Goal: Information Seeking & Learning: Compare options

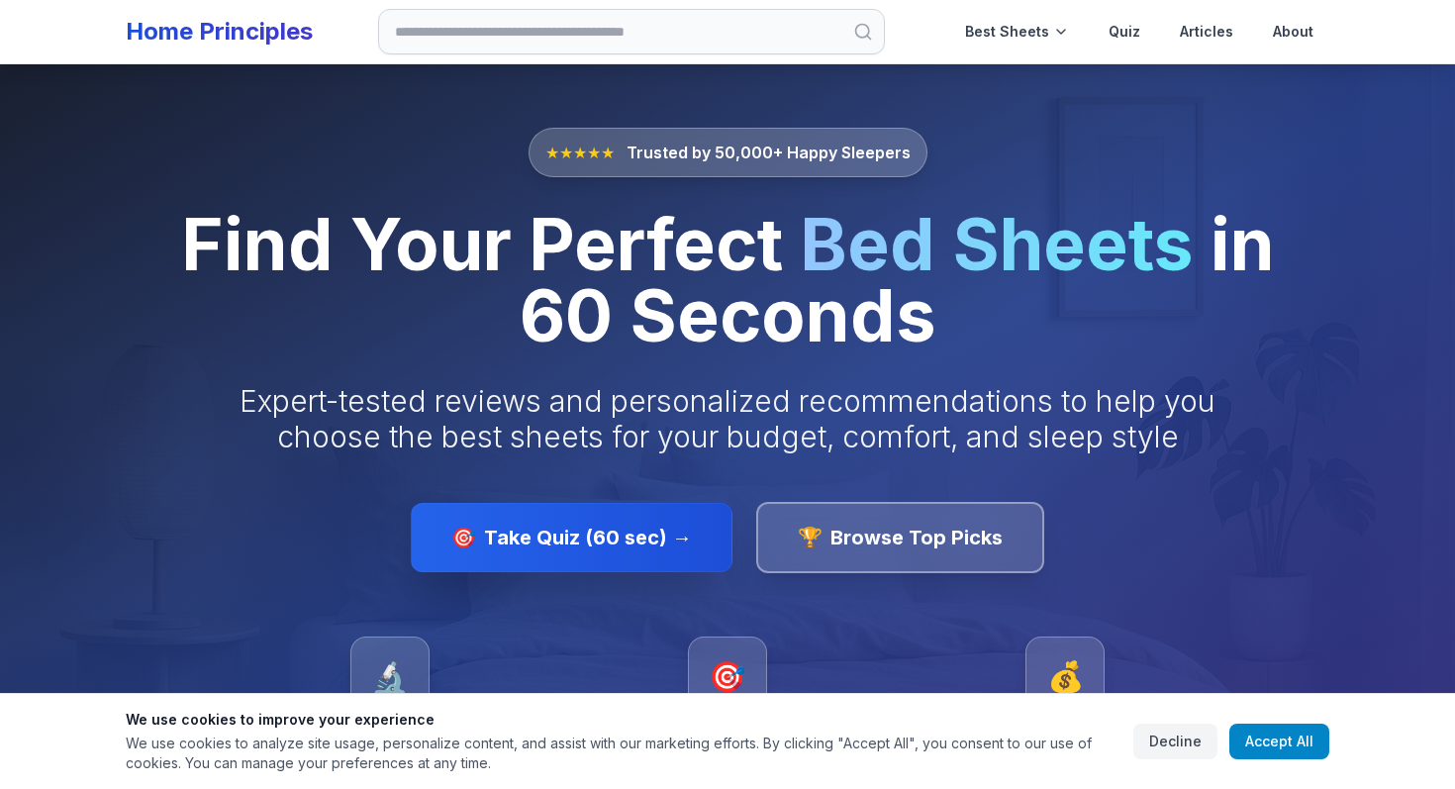
click at [270, 38] on link "Home Principles" at bounding box center [219, 31] width 187 height 29
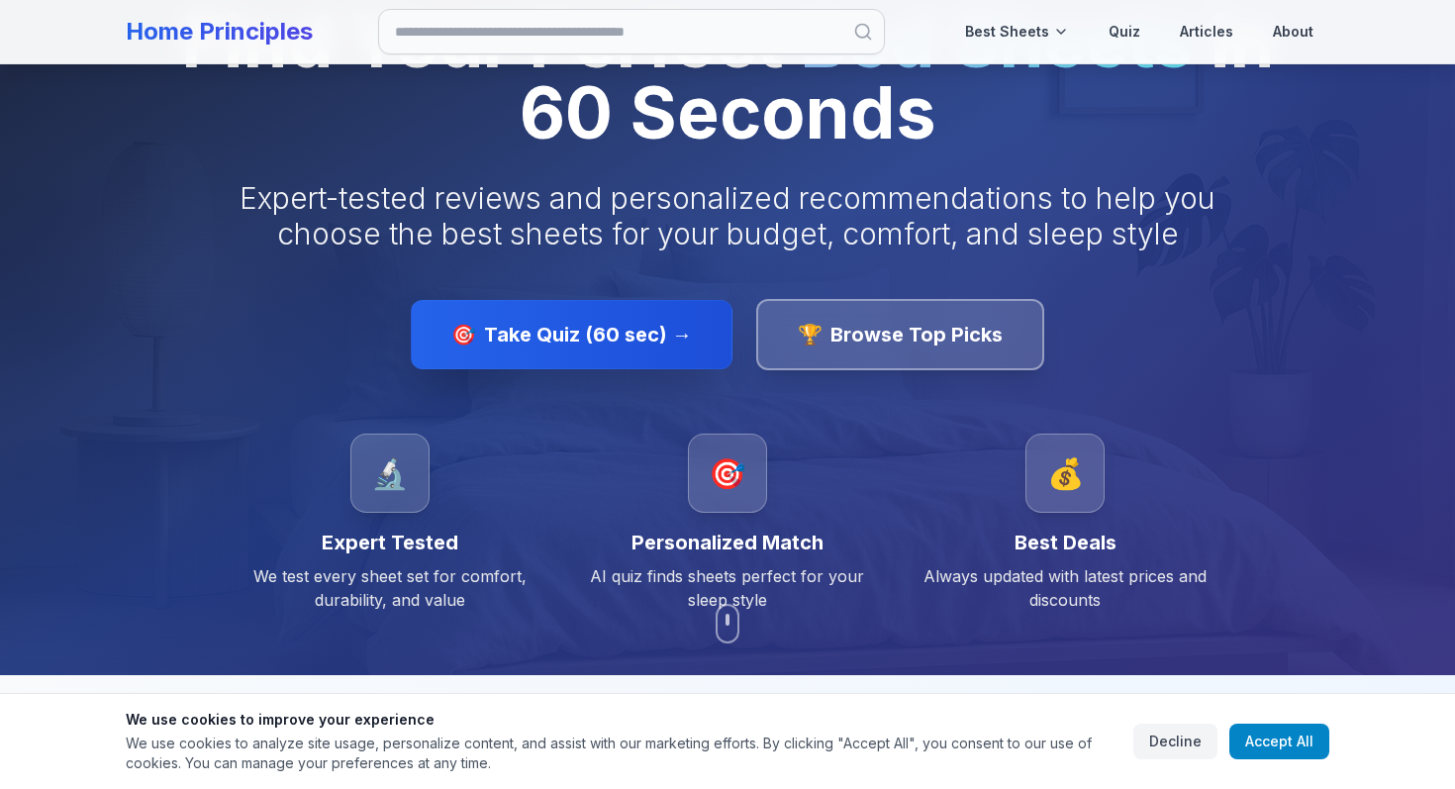
scroll to position [224, 0]
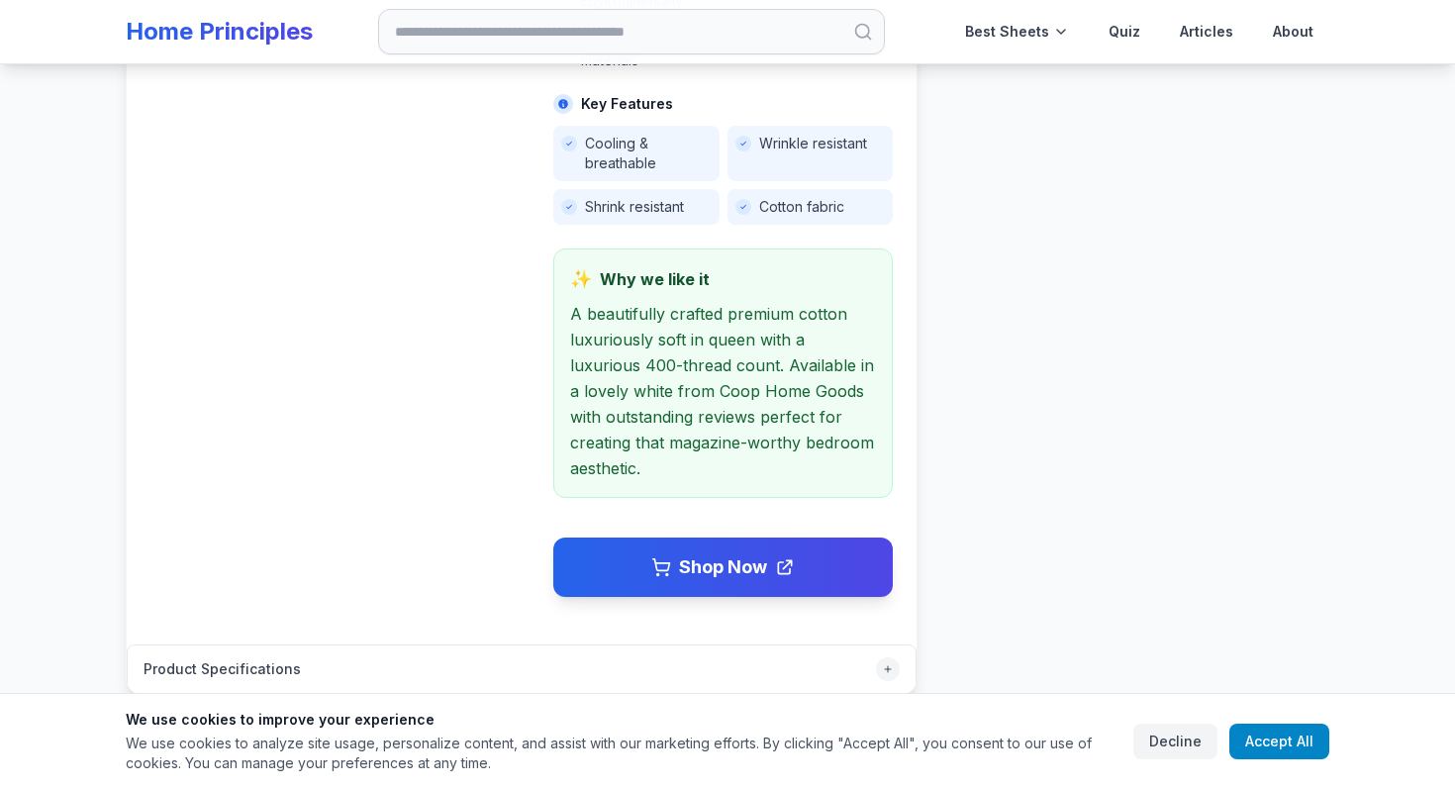
scroll to position [832, 0]
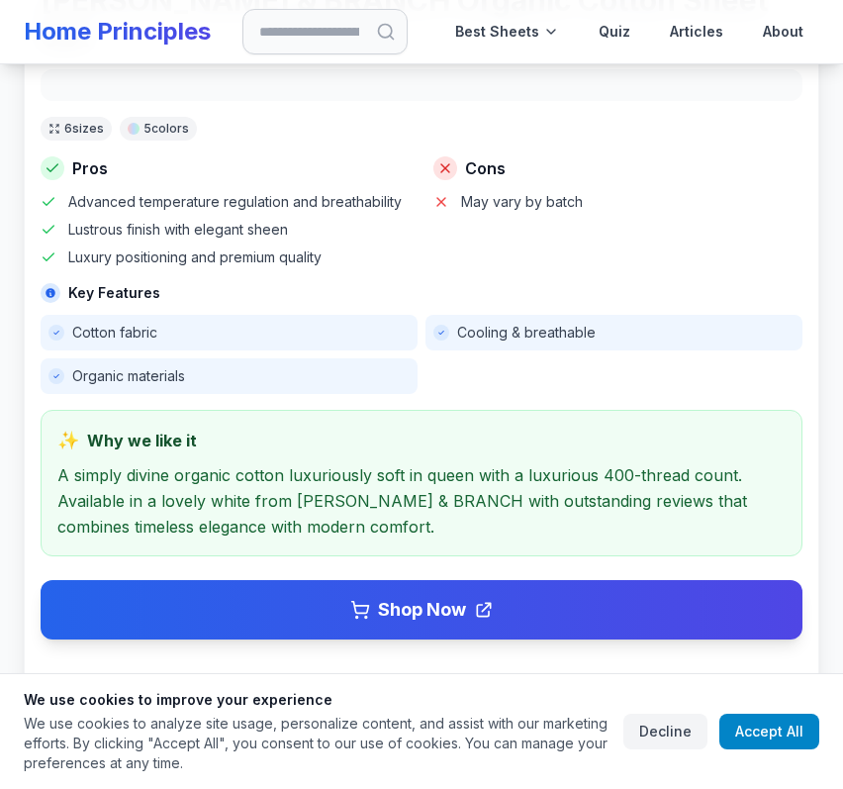
scroll to position [1083, 0]
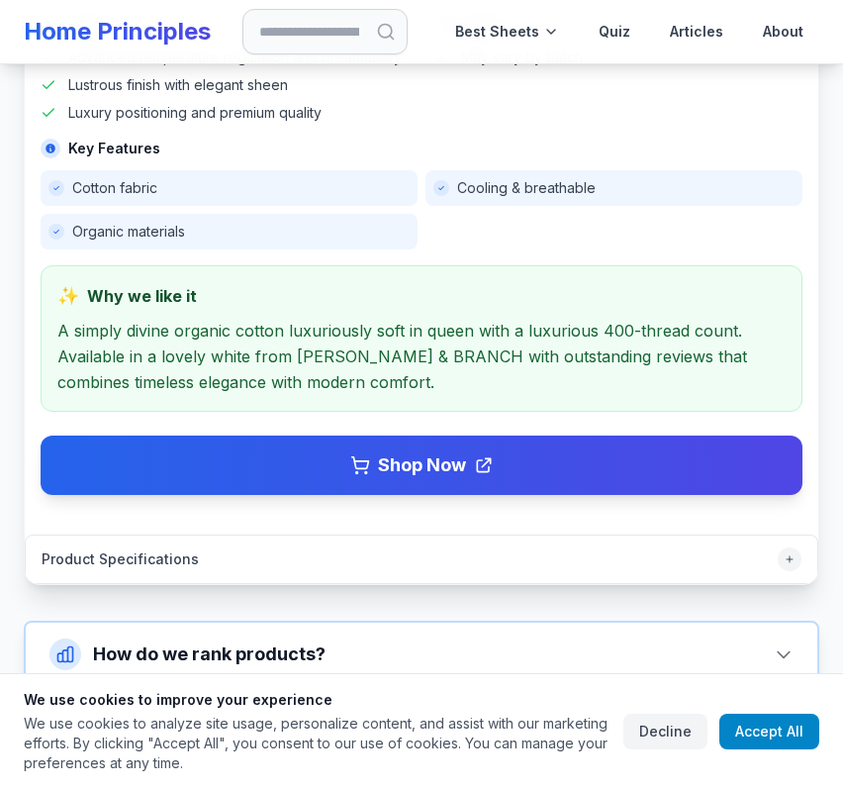
click at [525, 223] on div "BOLL & BRANCH Organic Cotton Sheet Set 6 size s 5 color s Pros Advanced tempera…" at bounding box center [422, 166] width 762 height 657
click at [535, 536] on button "Product Specifications" at bounding box center [422, 560] width 792 height 48
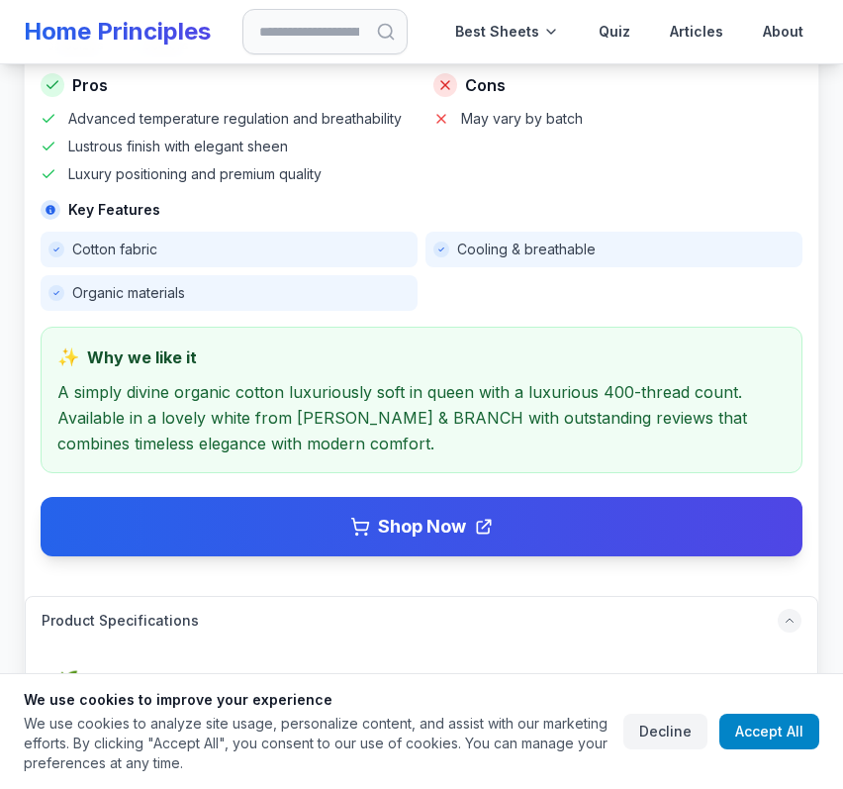
scroll to position [1016, 0]
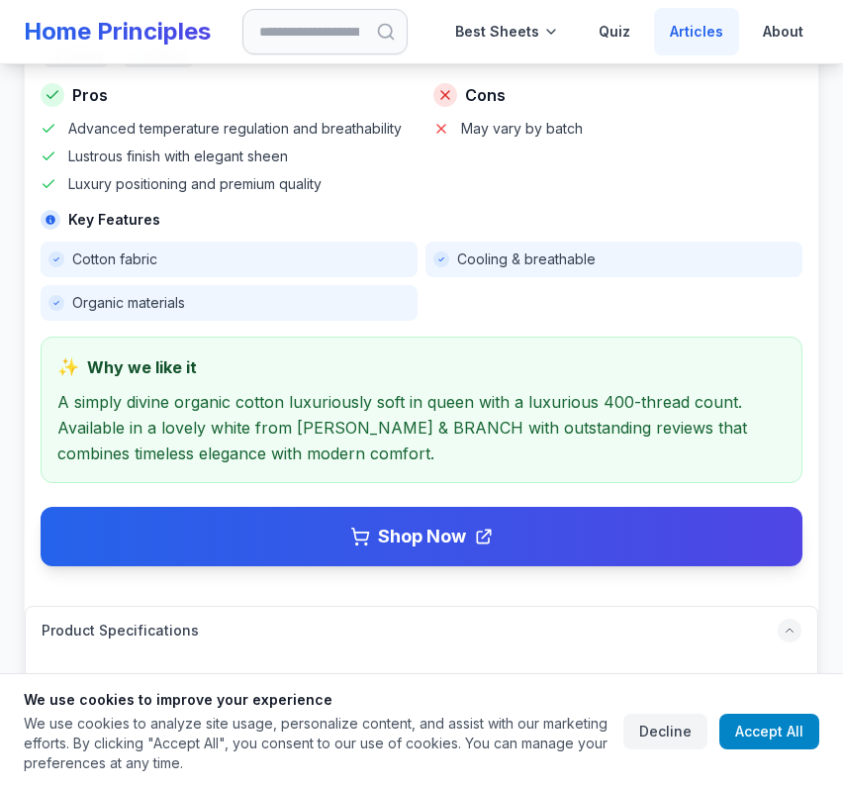
click at [702, 33] on link "Articles" at bounding box center [696, 32] width 85 height 48
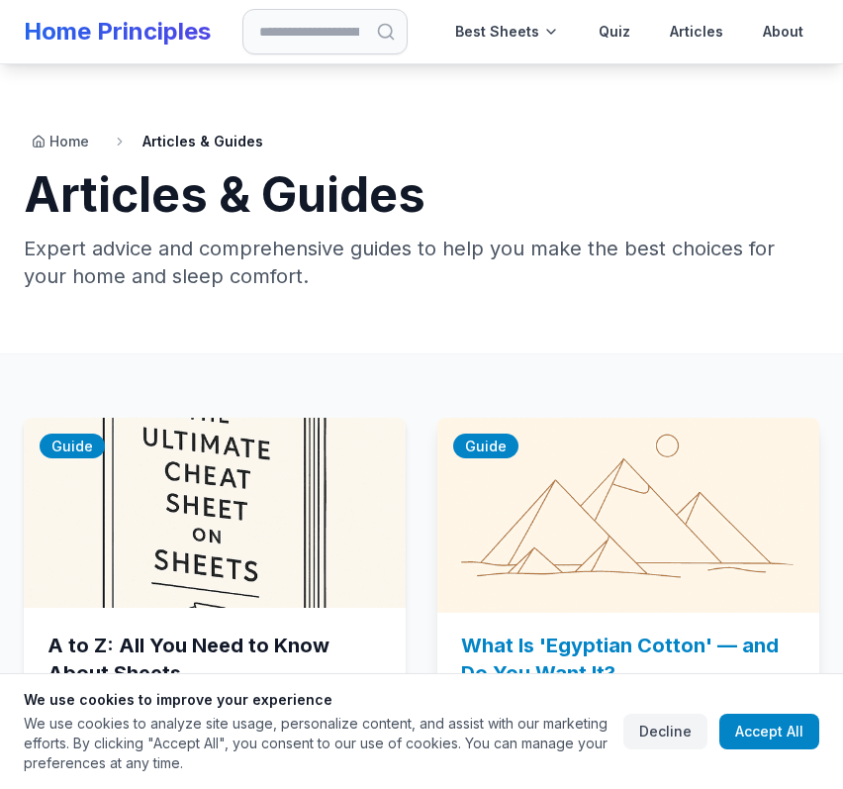
click at [624, 537] on img at bounding box center [628, 513] width 401 height 200
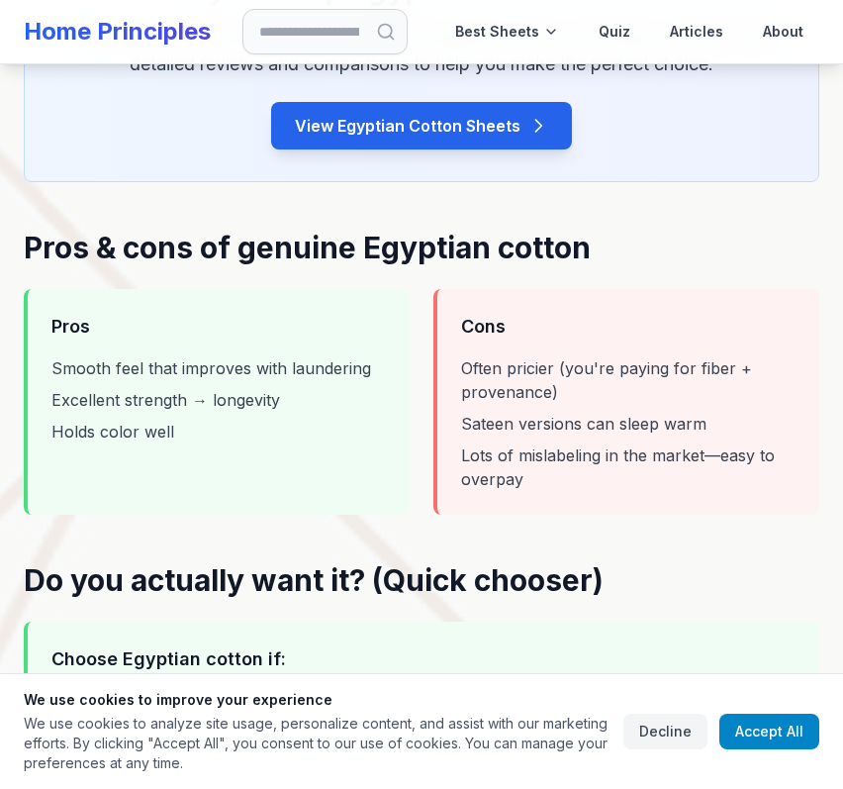
scroll to position [2683, 0]
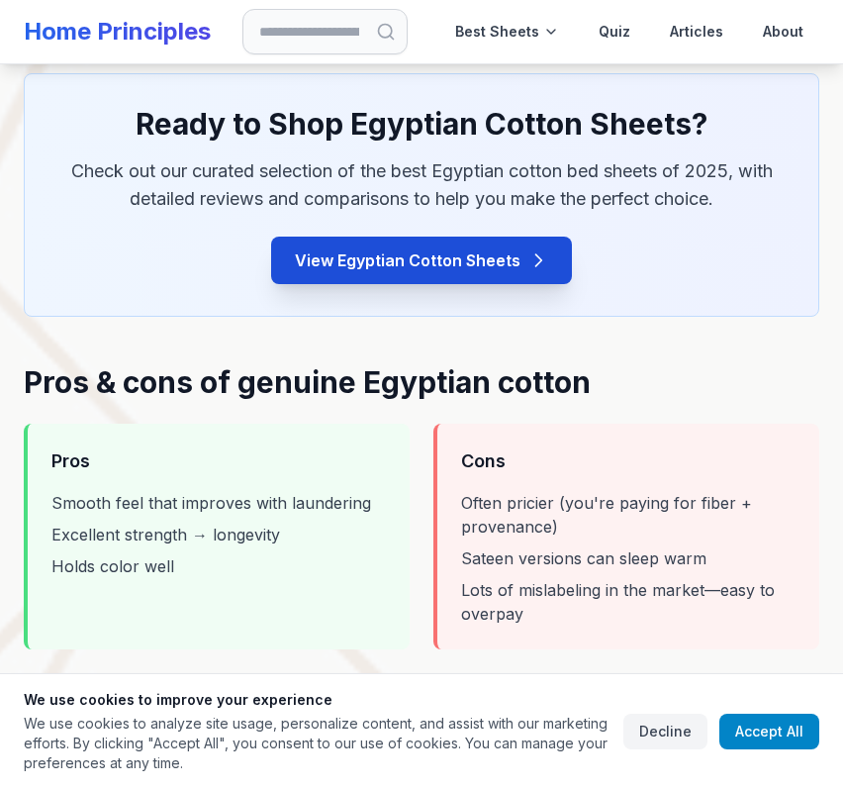
click at [492, 269] on link "View Egyptian Cotton Sheets" at bounding box center [421, 261] width 301 height 48
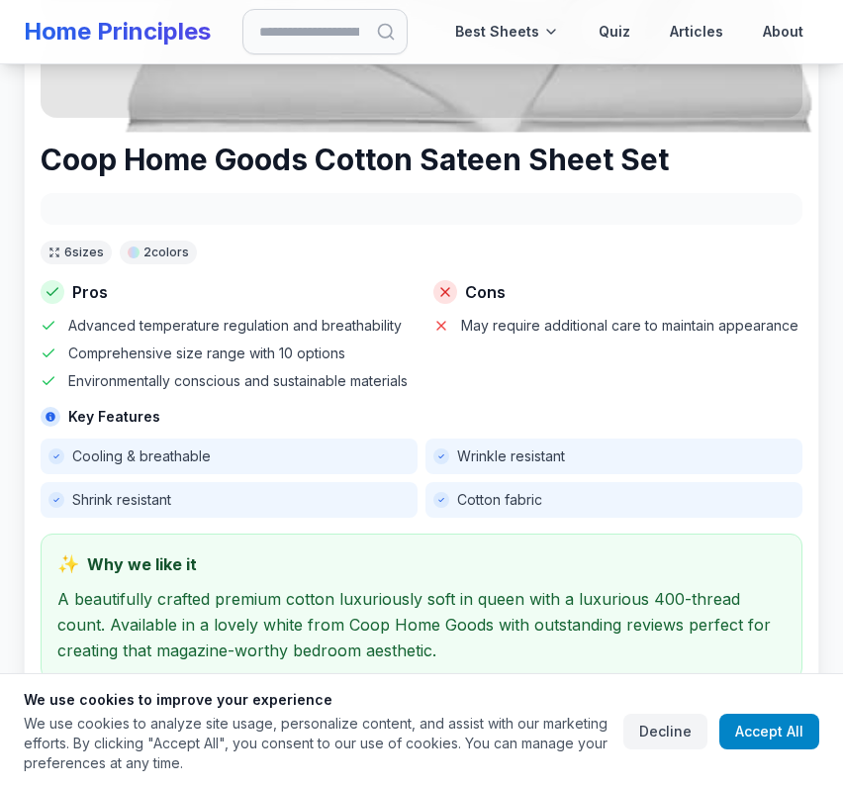
scroll to position [1136, 0]
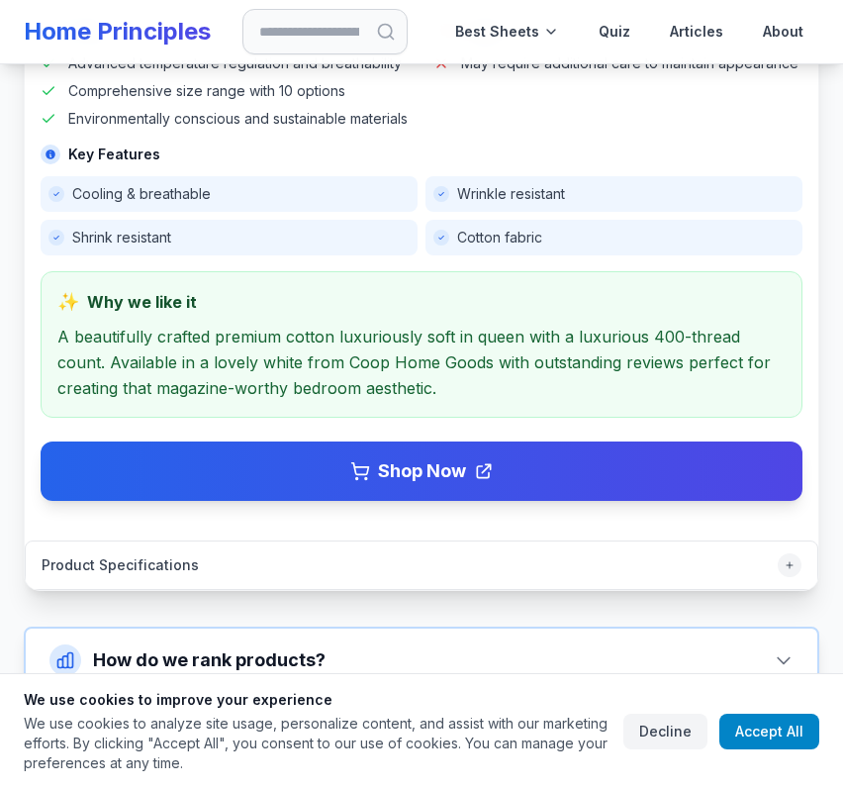
click at [554, 237] on div "Cotton fabric" at bounding box center [614, 238] width 377 height 36
click at [793, 559] on icon at bounding box center [790, 565] width 12 height 12
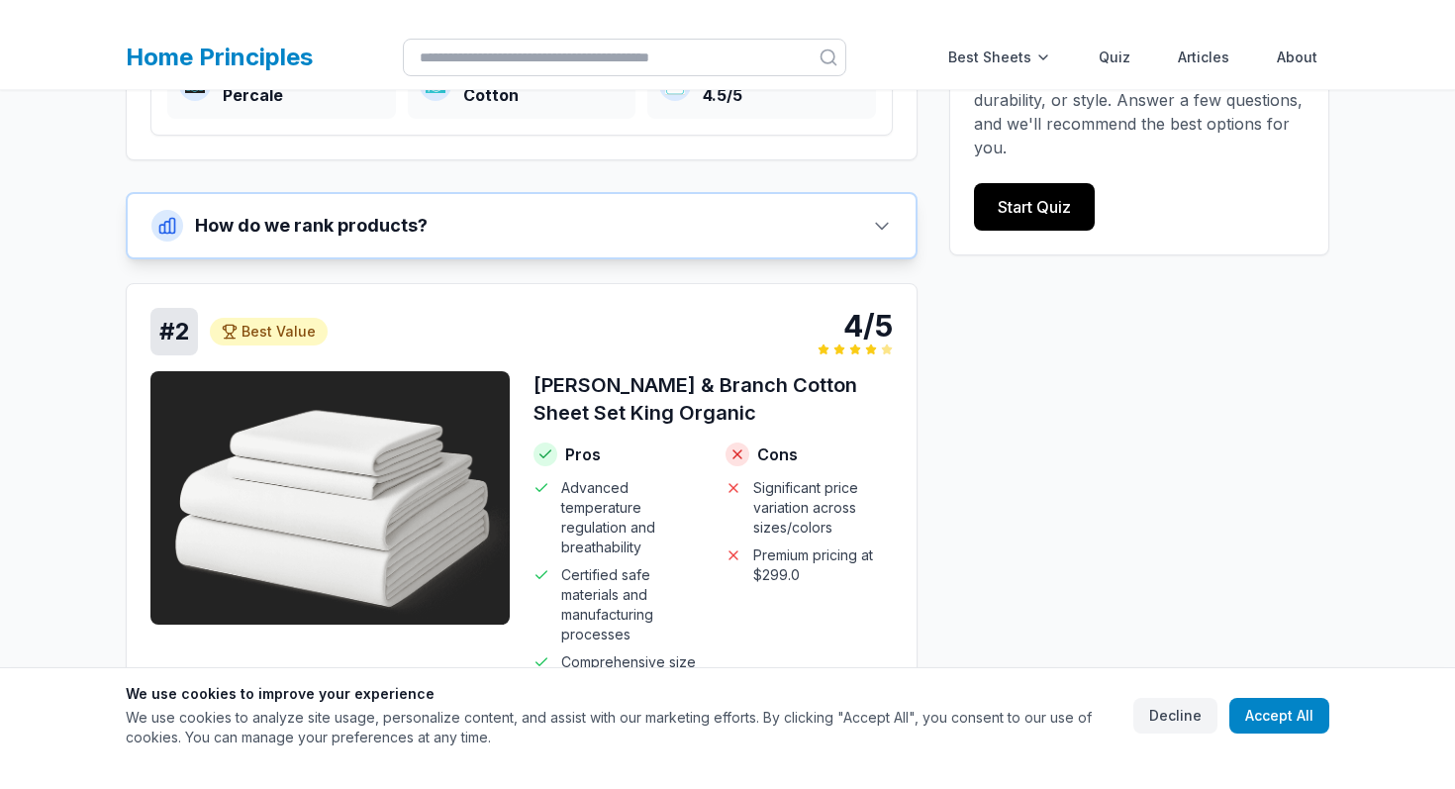
scroll to position [630, 0]
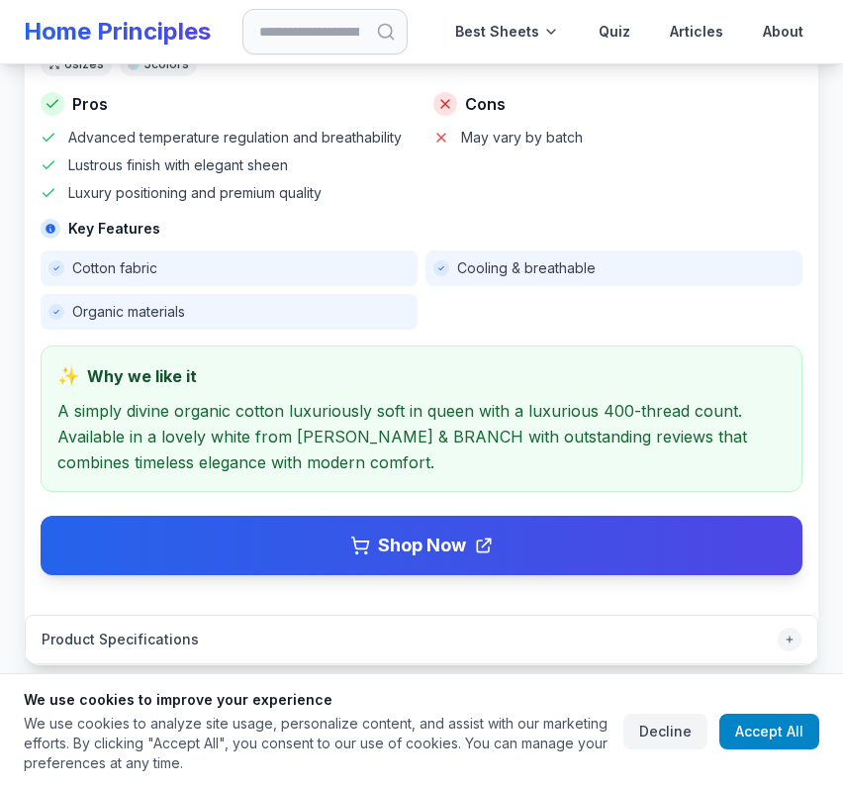
scroll to position [1027, 0]
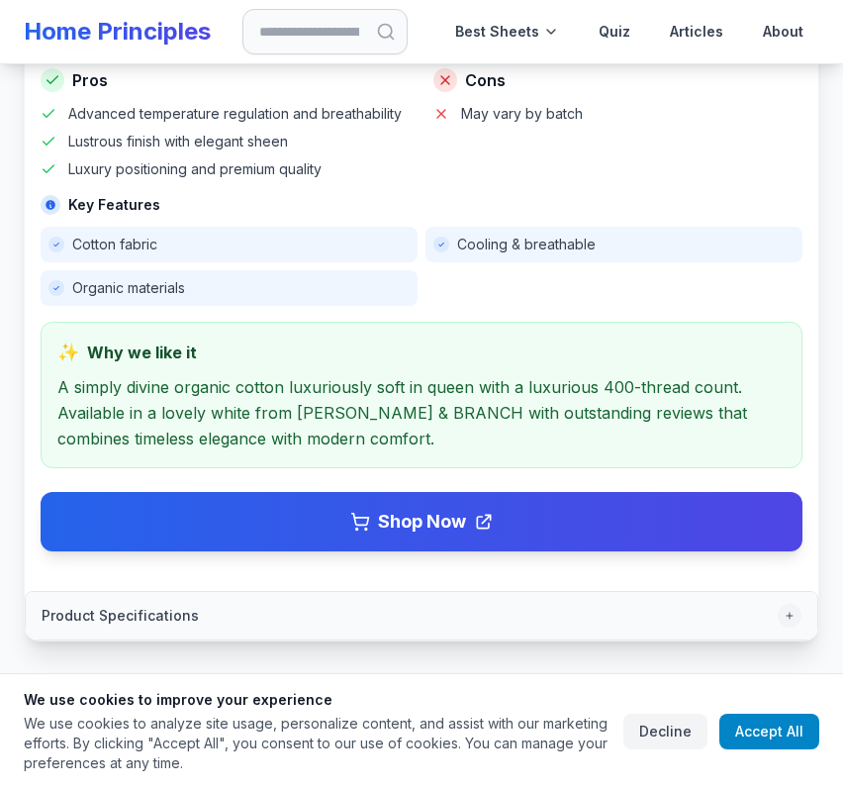
click at [539, 592] on button "Product Specifications" at bounding box center [422, 616] width 792 height 48
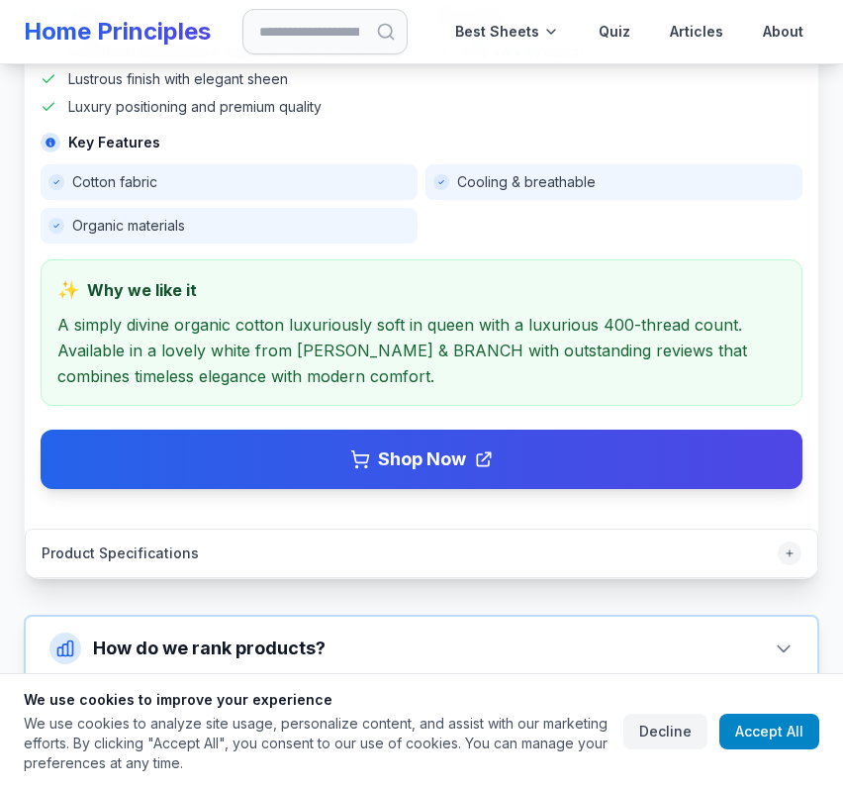
scroll to position [1278, 0]
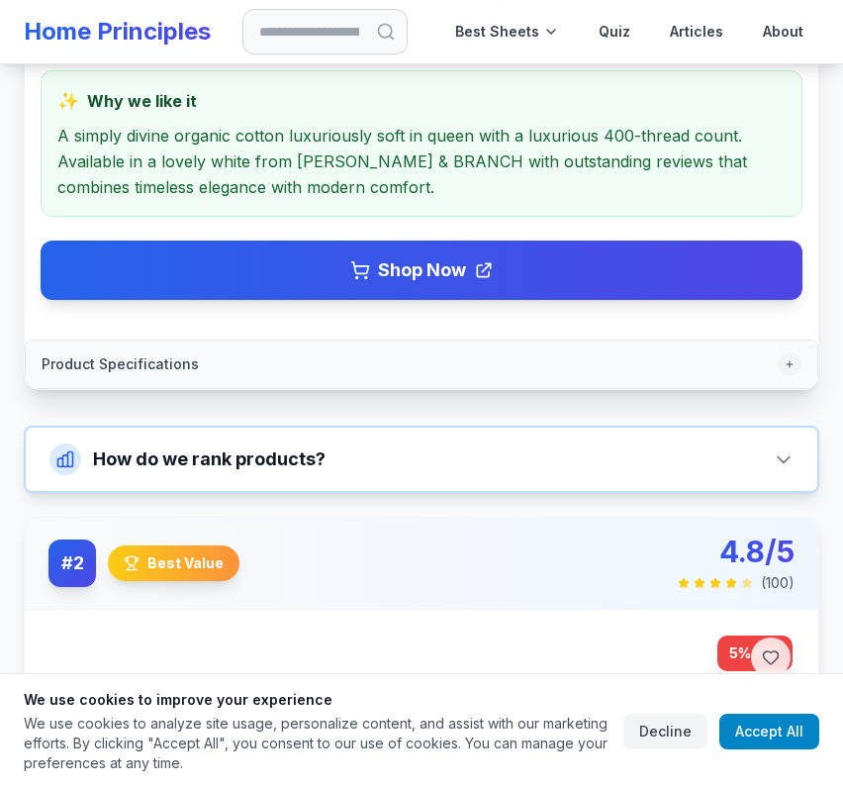
click at [416, 341] on button "Product Specifications" at bounding box center [422, 365] width 792 height 48
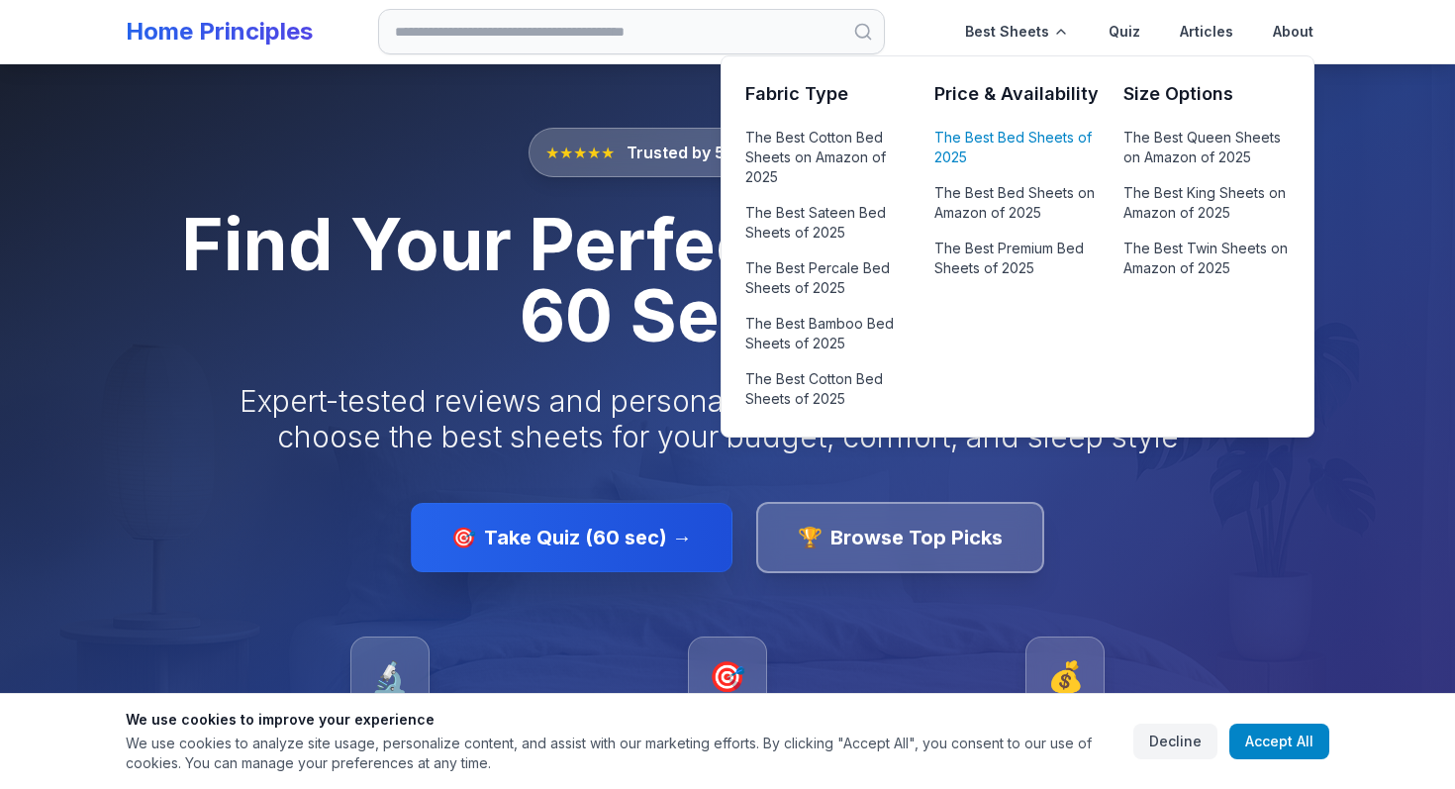
click at [1022, 146] on link "The Best Bed Sheets of 2025" at bounding box center [1017, 148] width 165 height 48
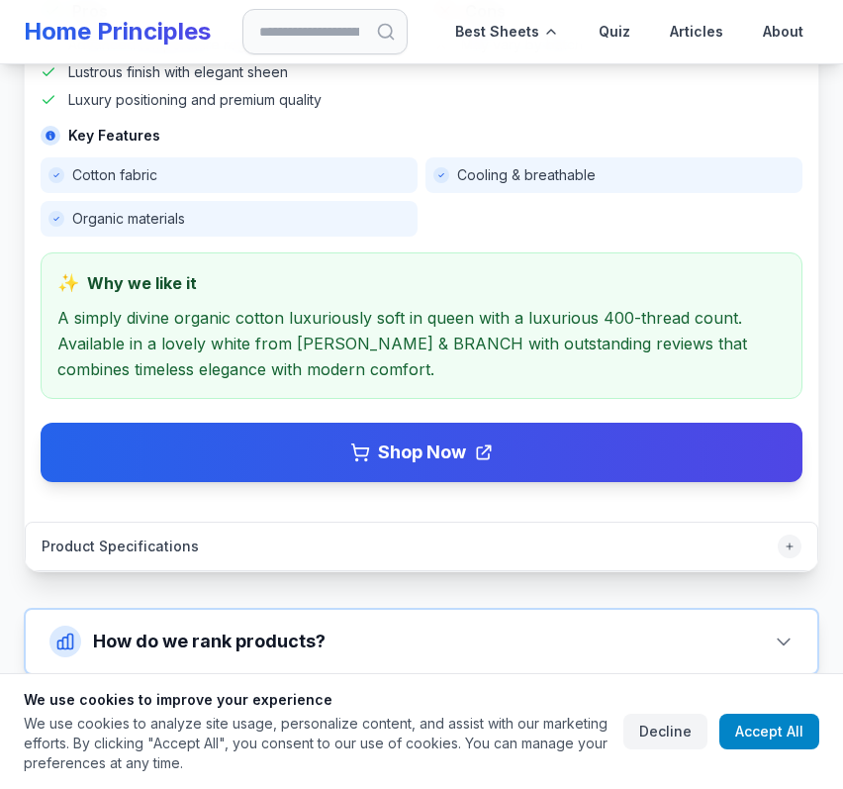
scroll to position [1102, 0]
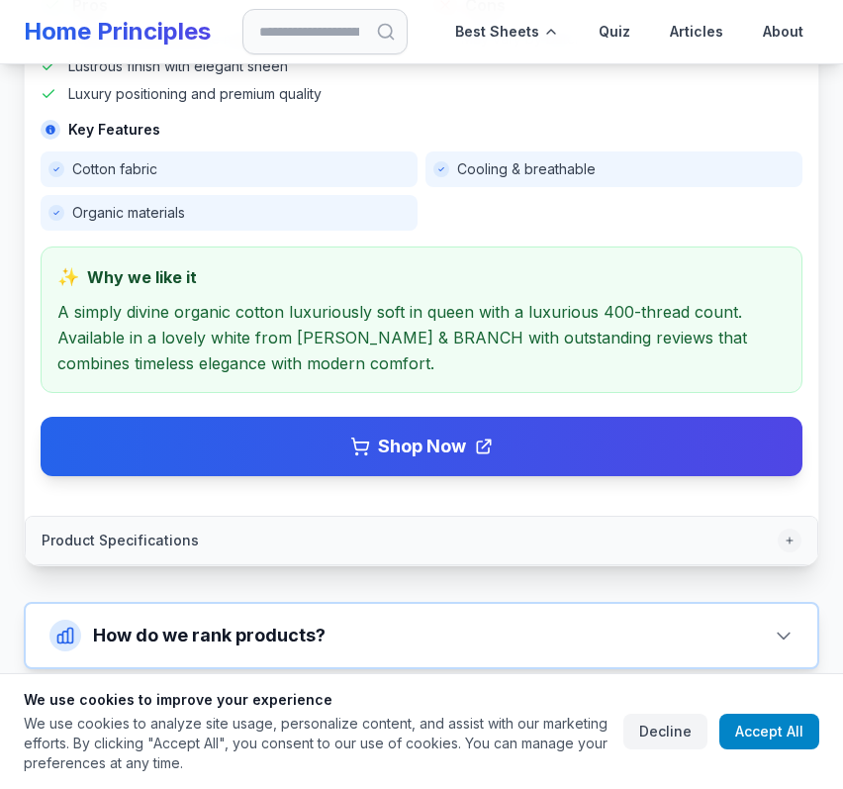
click at [390, 517] on button "Product Specifications" at bounding box center [422, 541] width 792 height 48
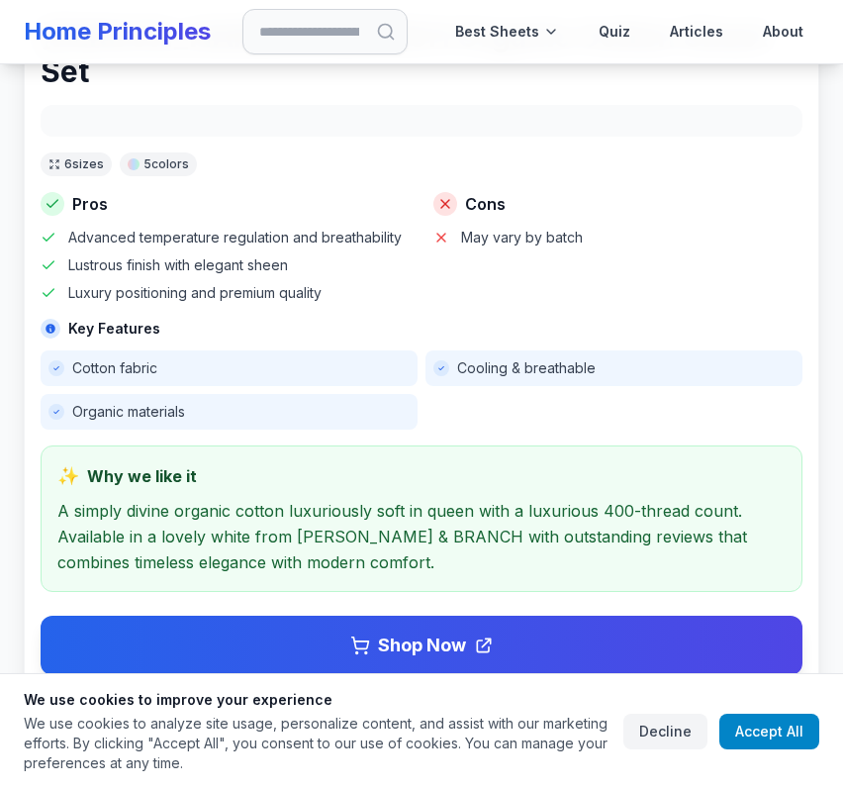
scroll to position [905, 0]
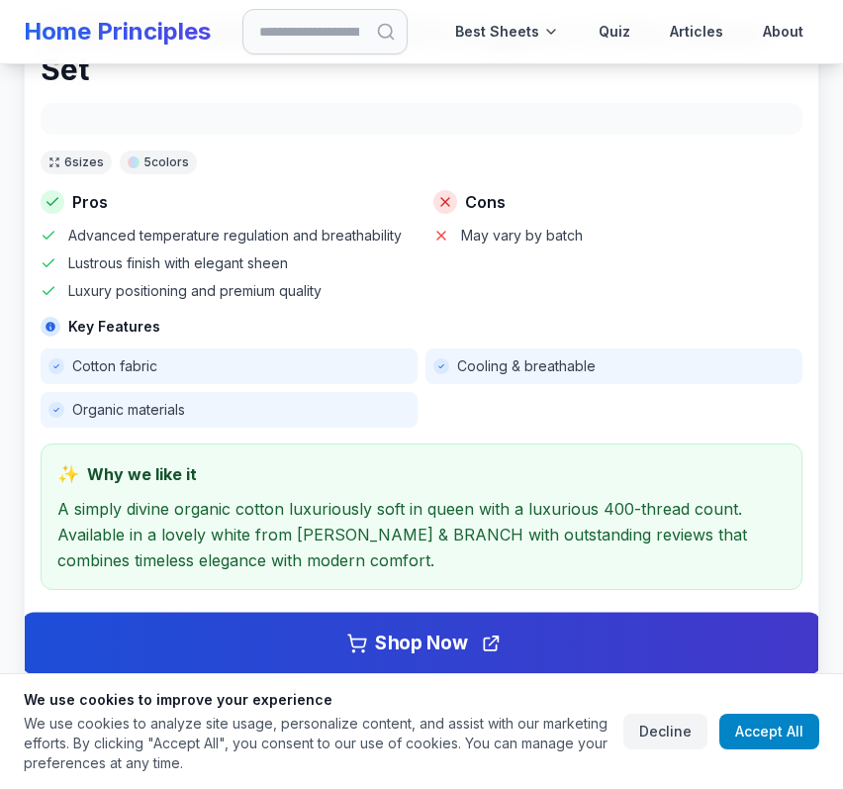
click at [533, 616] on link "Shop Now" at bounding box center [422, 643] width 801 height 62
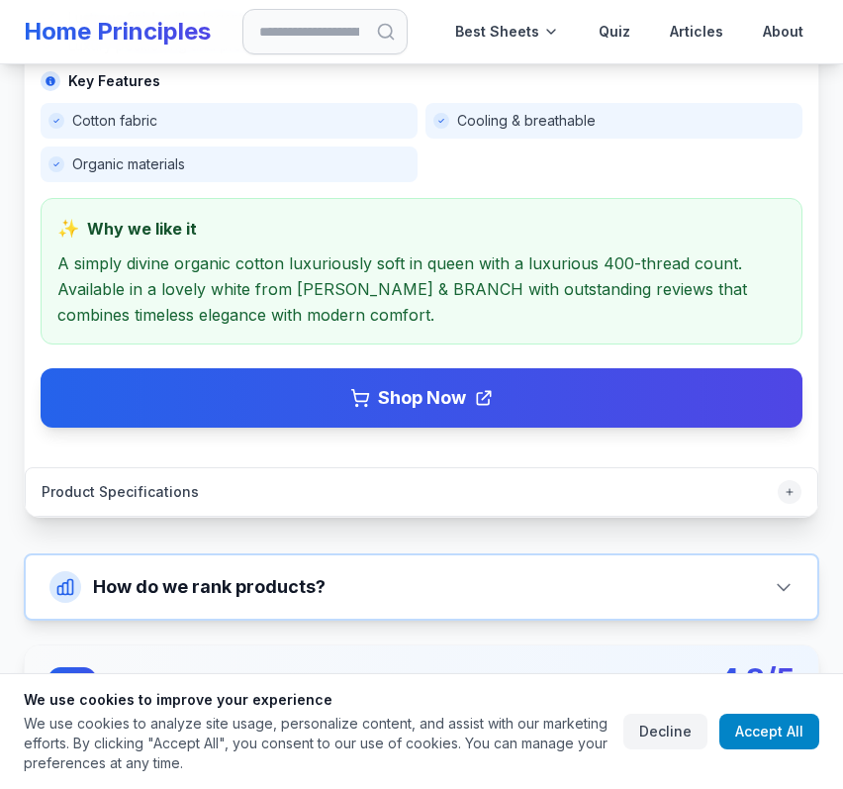
scroll to position [1154, 0]
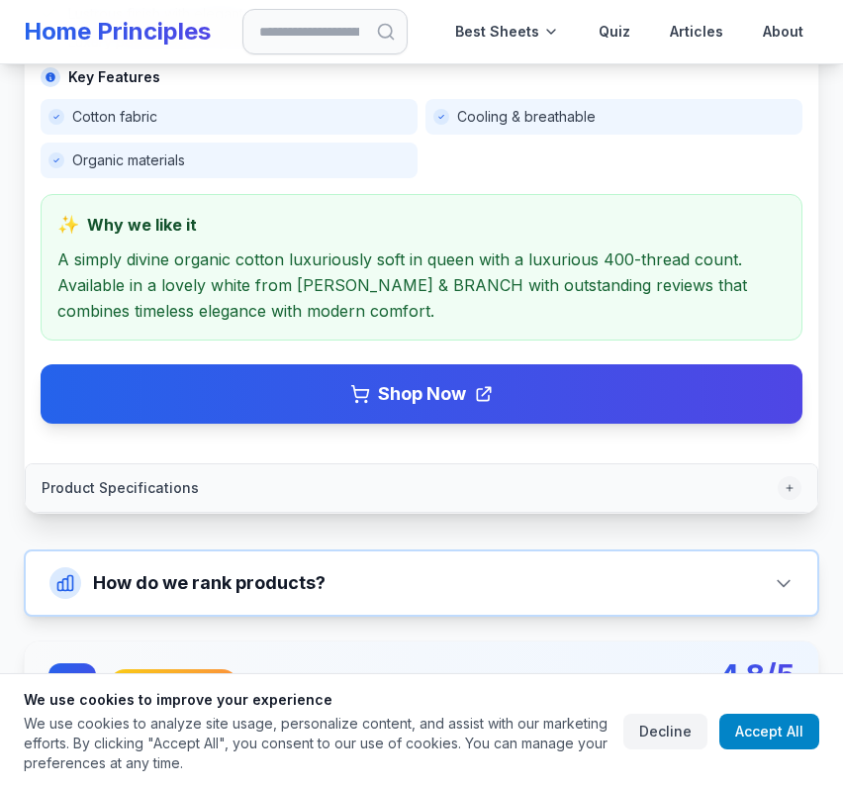
click at [381, 464] on button "Product Specifications" at bounding box center [422, 488] width 792 height 48
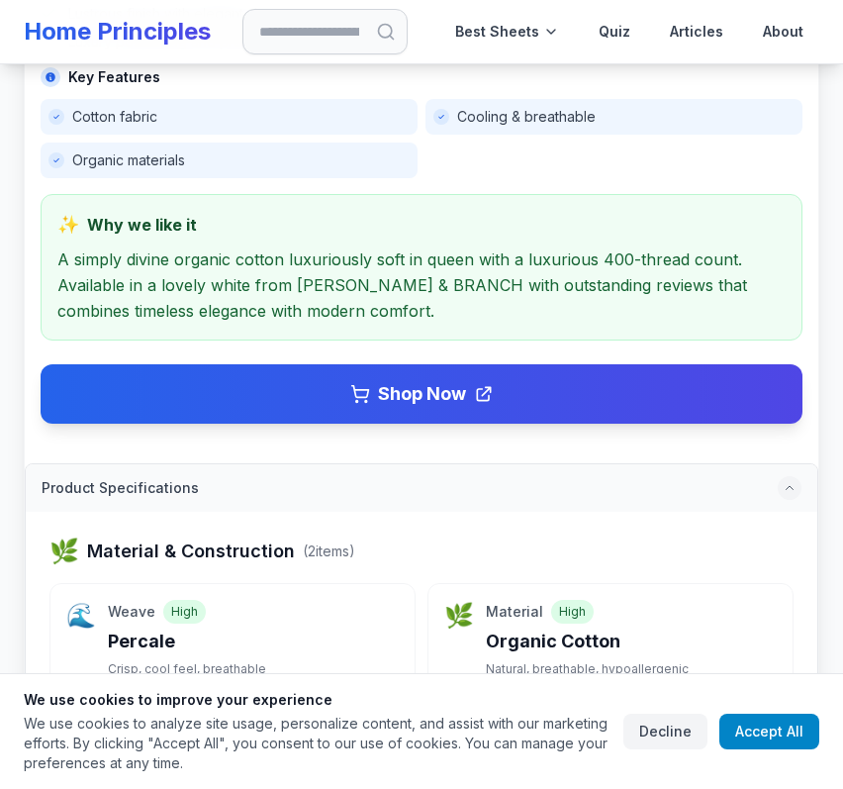
click at [365, 464] on button "Product Specifications" at bounding box center [422, 488] width 792 height 48
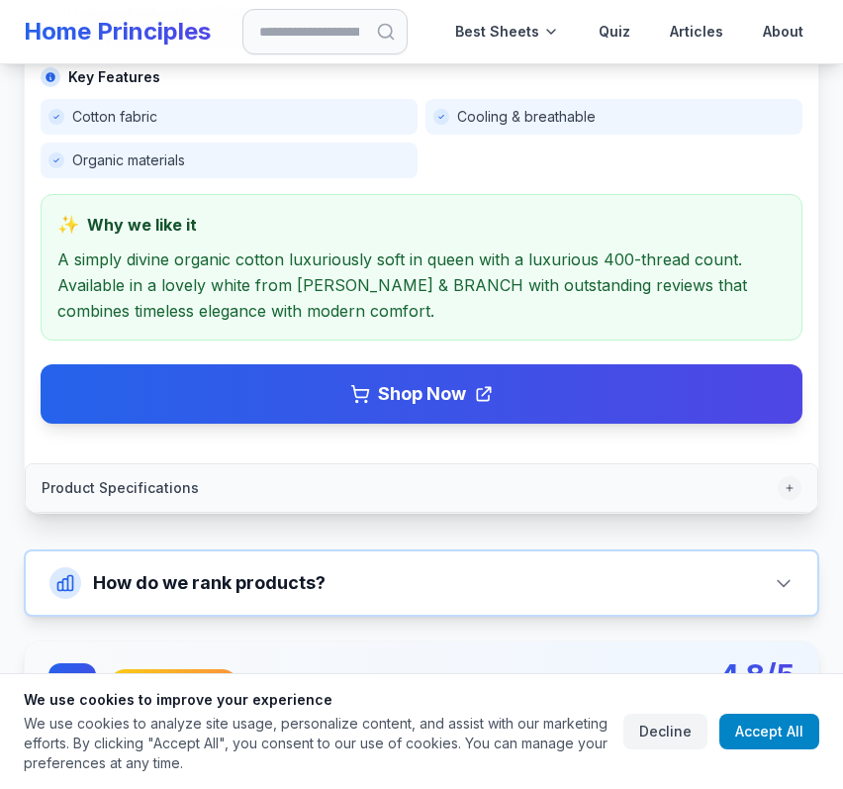
click at [365, 464] on button "Product Specifications" at bounding box center [422, 488] width 792 height 48
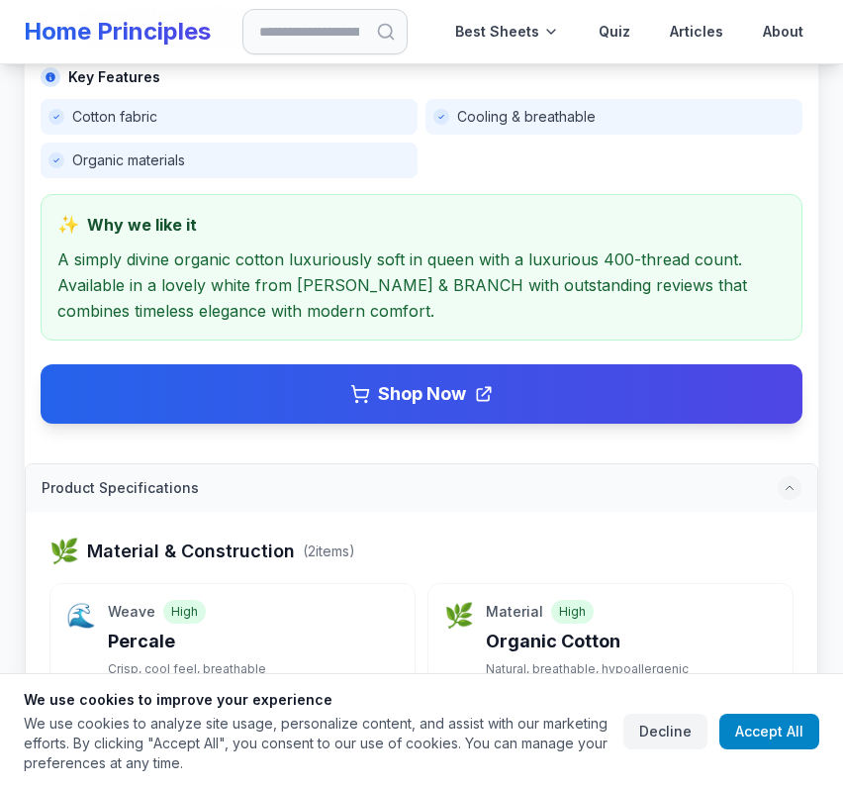
click at [365, 464] on button "Product Specifications" at bounding box center [422, 488] width 792 height 48
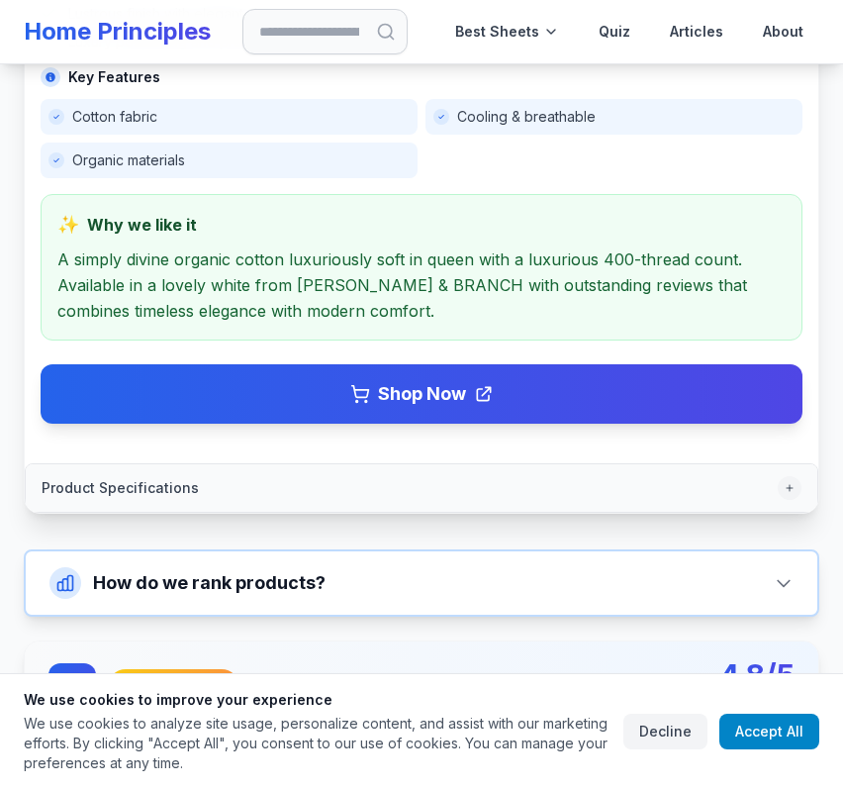
click at [365, 464] on button "Product Specifications" at bounding box center [422, 488] width 792 height 48
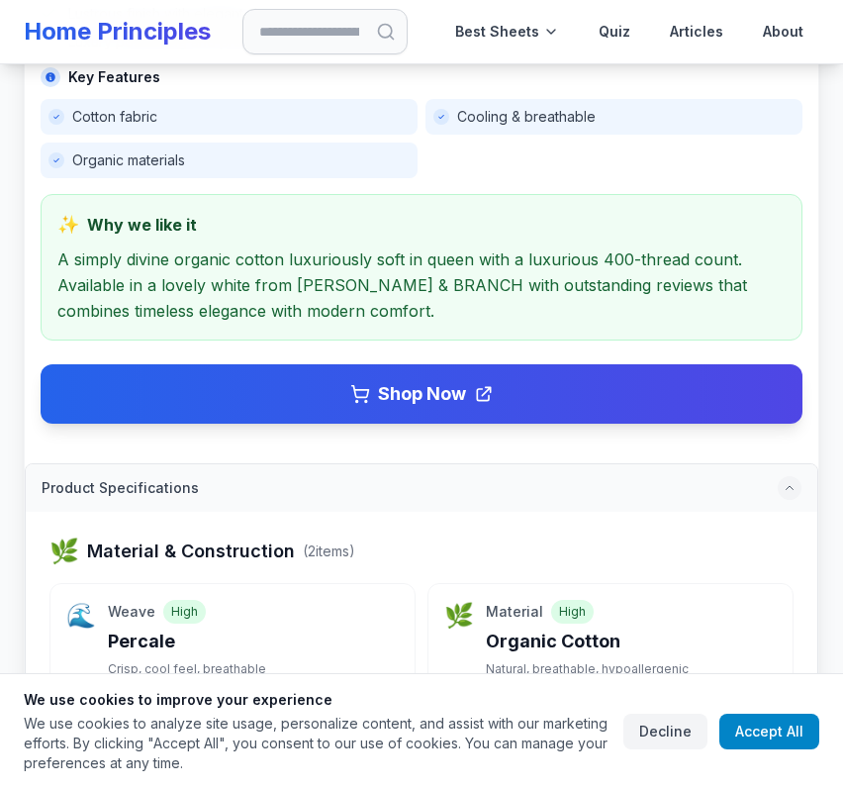
click at [365, 464] on button "Product Specifications" at bounding box center [422, 488] width 792 height 48
